Goal: Find specific page/section: Find specific page/section

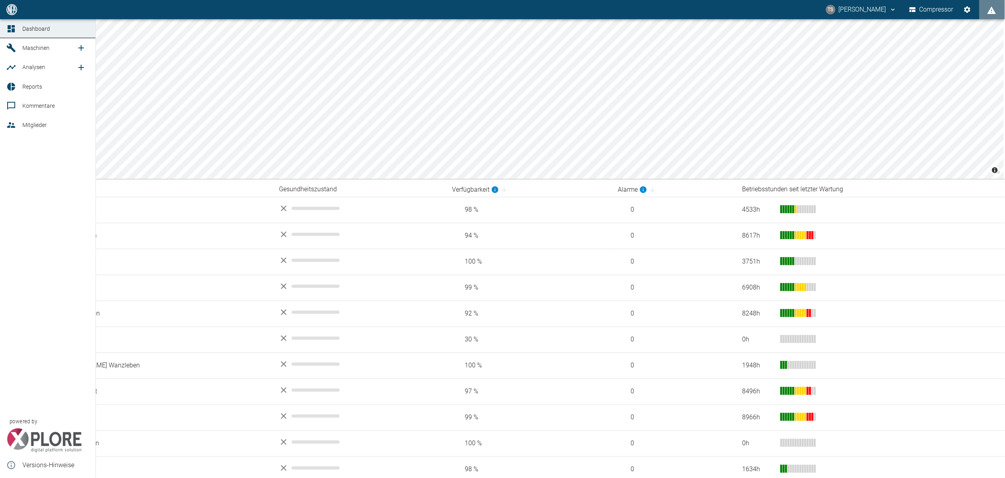
click at [17, 48] on div at bounding box center [12, 48] width 12 height 10
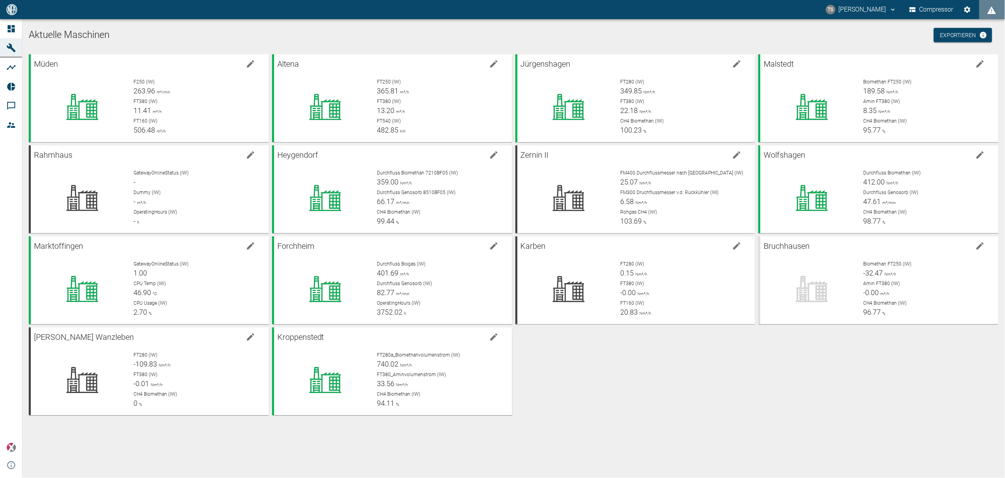
click at [561, 368] on div "Müden F250 (IW) 263.96 m³/min FT380 (IW) 11.41 m³/h FT160 (IW) 506.48 m³/h Alte…" at bounding box center [512, 233] width 973 height 364
